Goal: Task Accomplishment & Management: Use online tool/utility

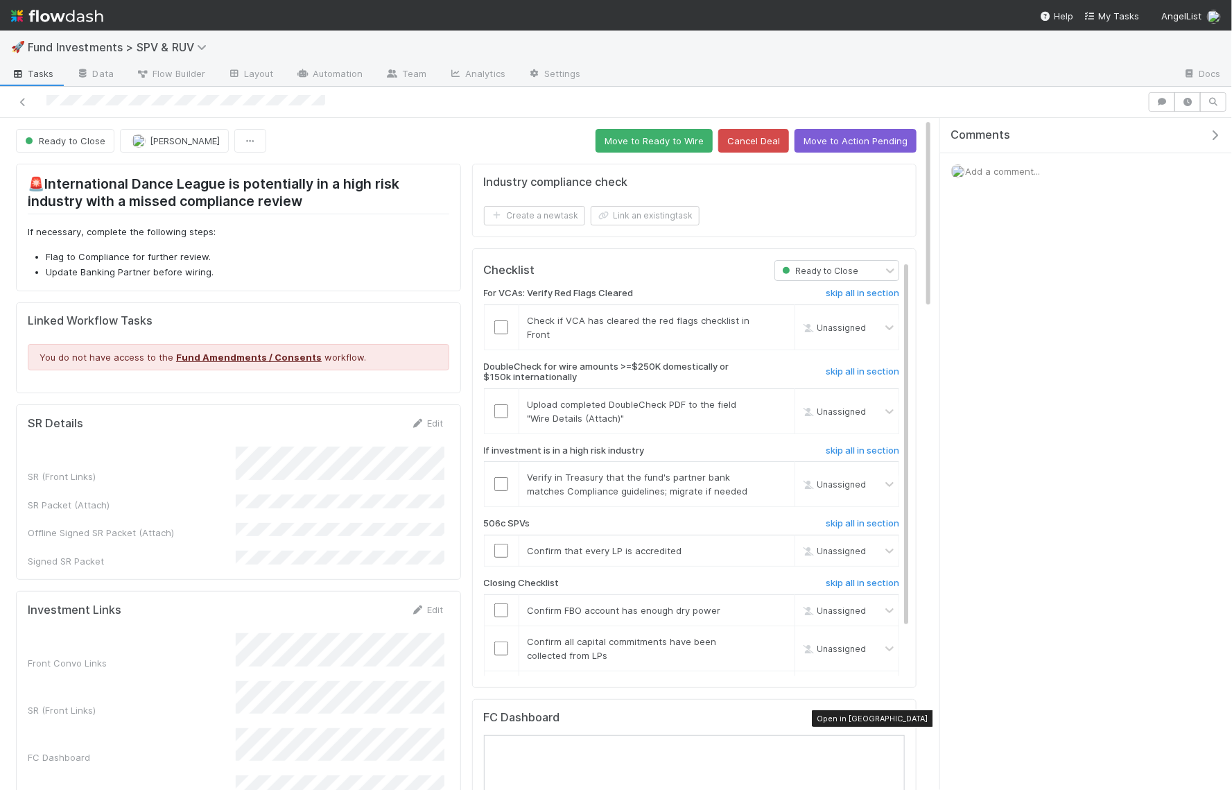
click at [901, 716] on icon at bounding box center [898, 720] width 14 height 9
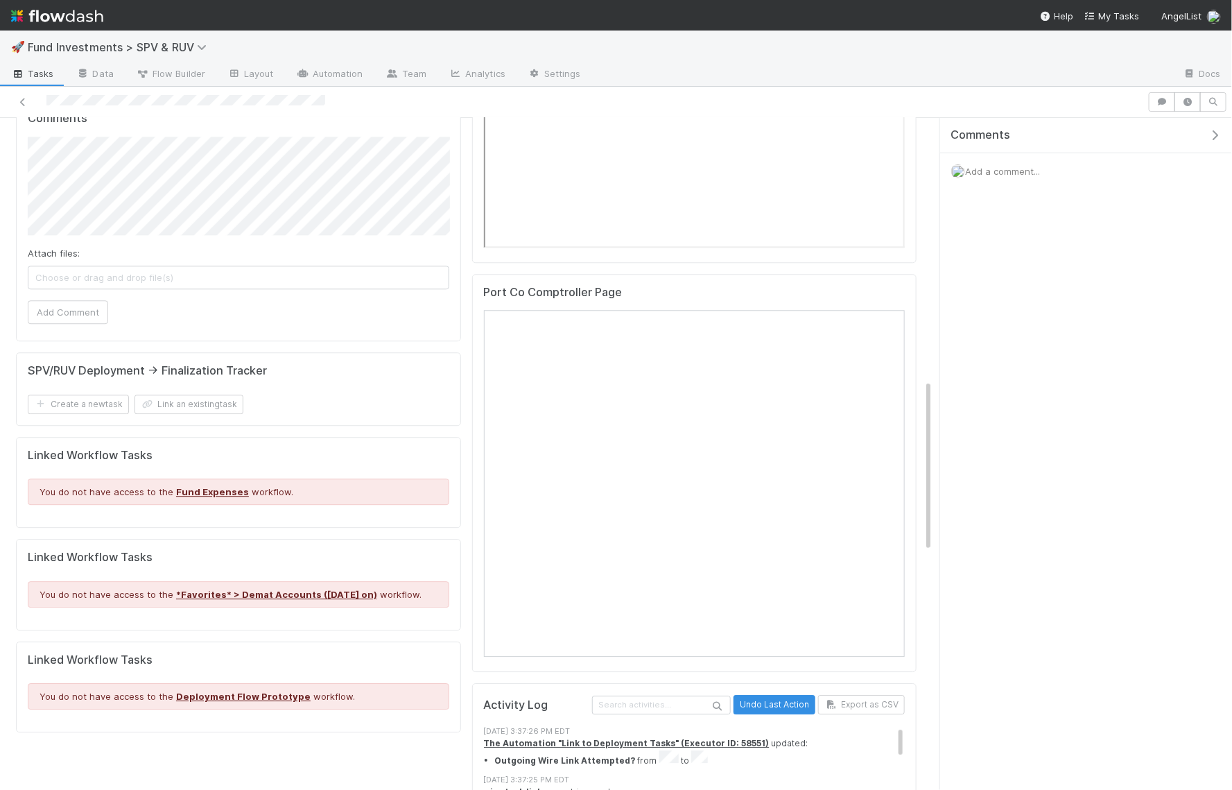
scroll to position [1952, 0]
